Goal: Find specific page/section: Find specific page/section

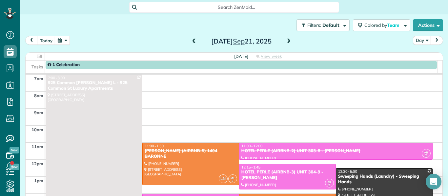
scroll to position [84, 0]
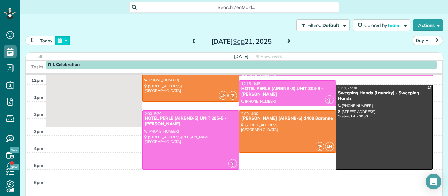
click at [60, 41] on button "button" at bounding box center [62, 40] width 15 height 9
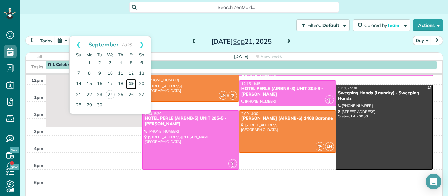
click at [133, 85] on link "19" at bounding box center [131, 84] width 10 height 10
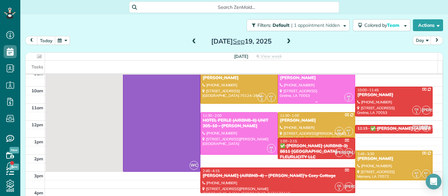
scroll to position [40, 0]
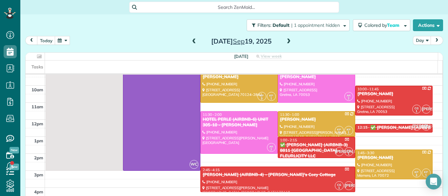
click at [287, 39] on span at bounding box center [288, 42] width 7 height 6
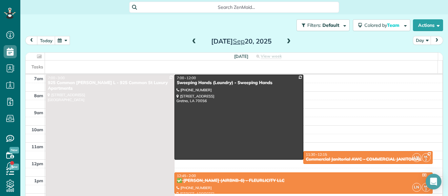
click at [285, 41] on span at bounding box center [288, 42] width 7 height 6
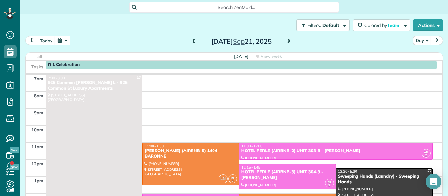
click at [191, 41] on span at bounding box center [194, 42] width 7 height 6
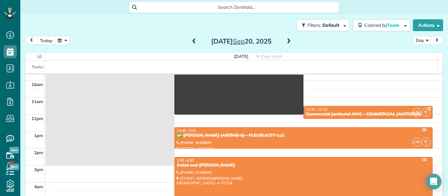
scroll to position [44, 0]
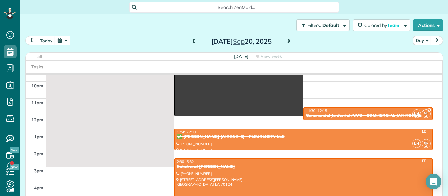
click at [287, 41] on span at bounding box center [288, 42] width 7 height 6
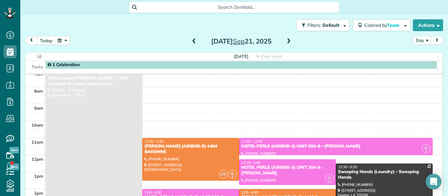
scroll to position [0, 0]
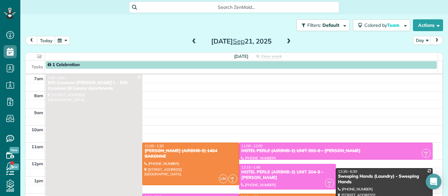
click at [116, 66] on div "1 Celebration" at bounding box center [241, 65] width 387 height 6
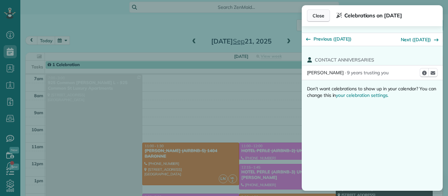
click at [321, 18] on span "Close" at bounding box center [319, 15] width 12 height 7
